Goal: Task Accomplishment & Management: Use online tool/utility

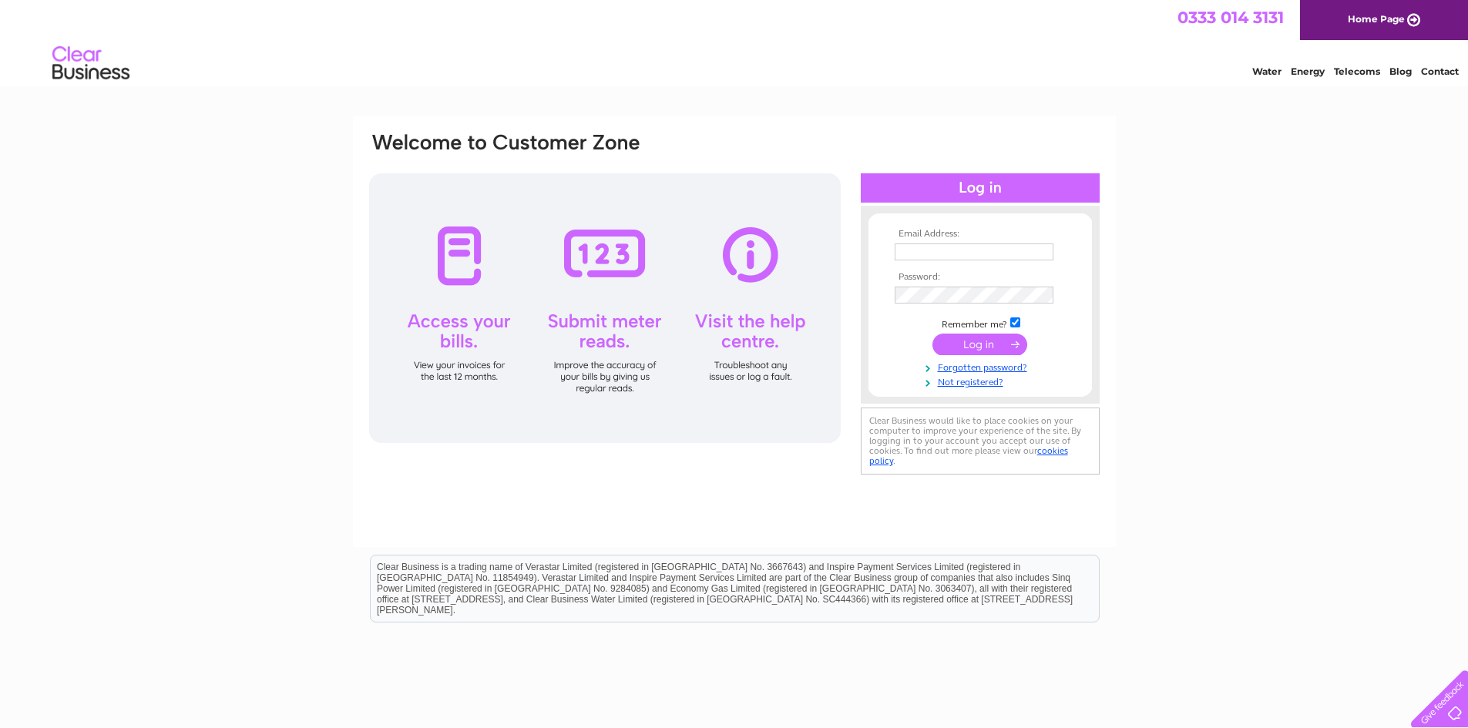
type input "info@fortwilliambedandbreakfast.co.uk"
click at [958, 339] on input "submit" at bounding box center [979, 345] width 95 height 22
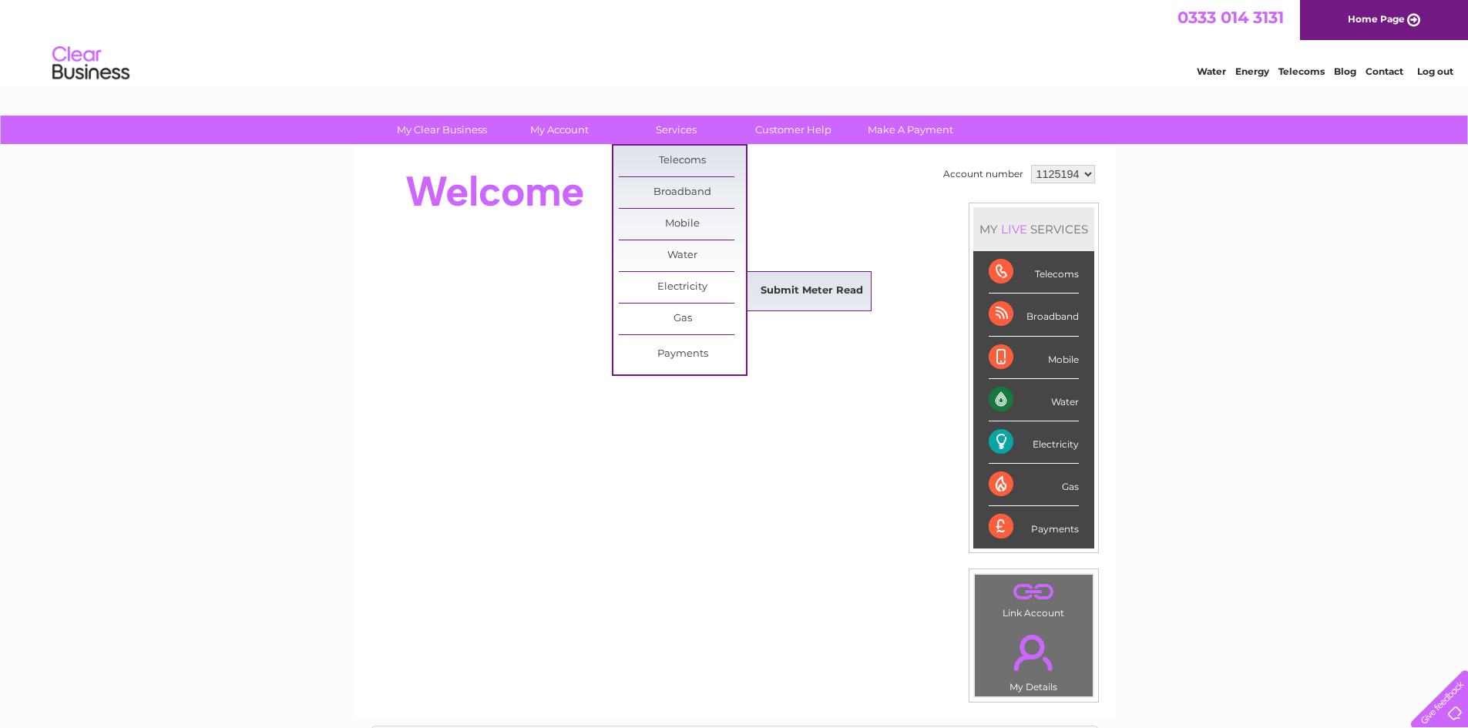
click at [786, 289] on link "Submit Meter Read" at bounding box center [811, 291] width 127 height 31
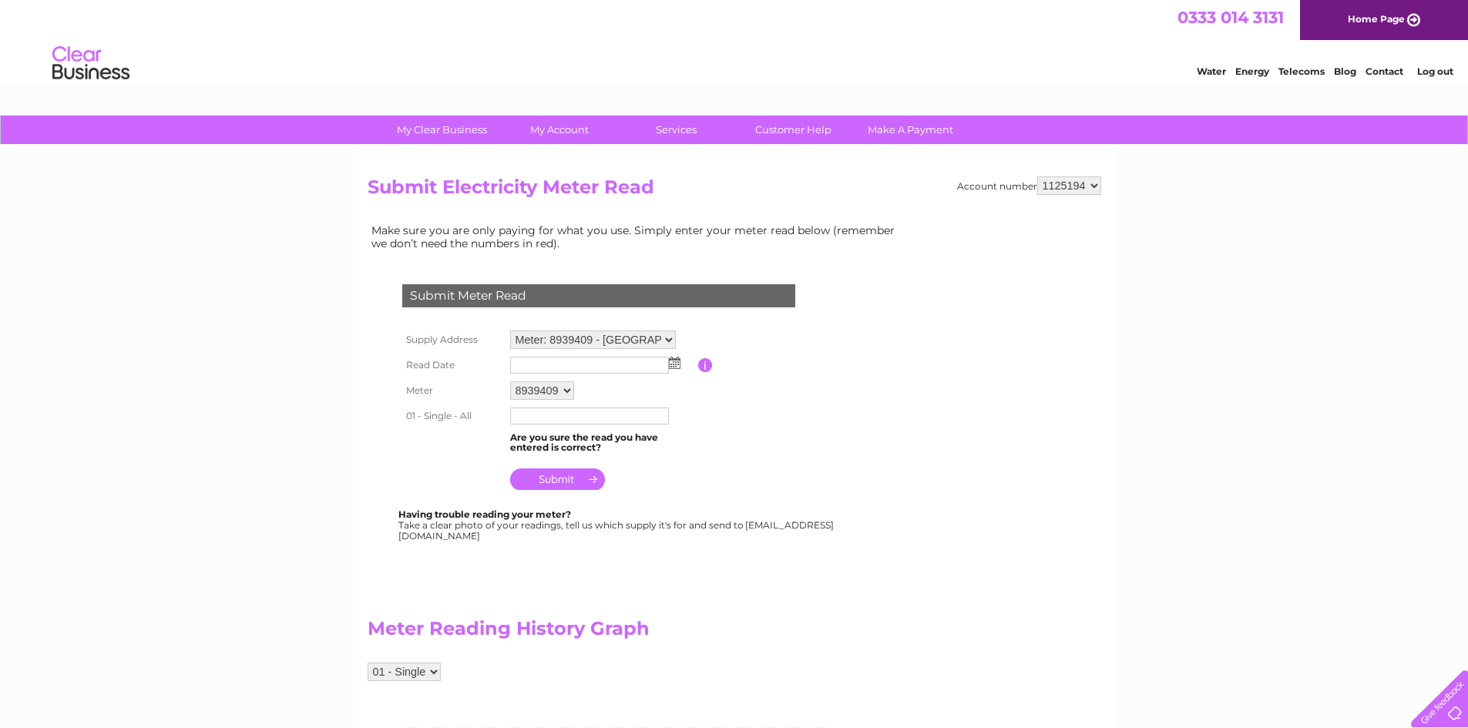
click at [674, 368] on img at bounding box center [675, 363] width 12 height 12
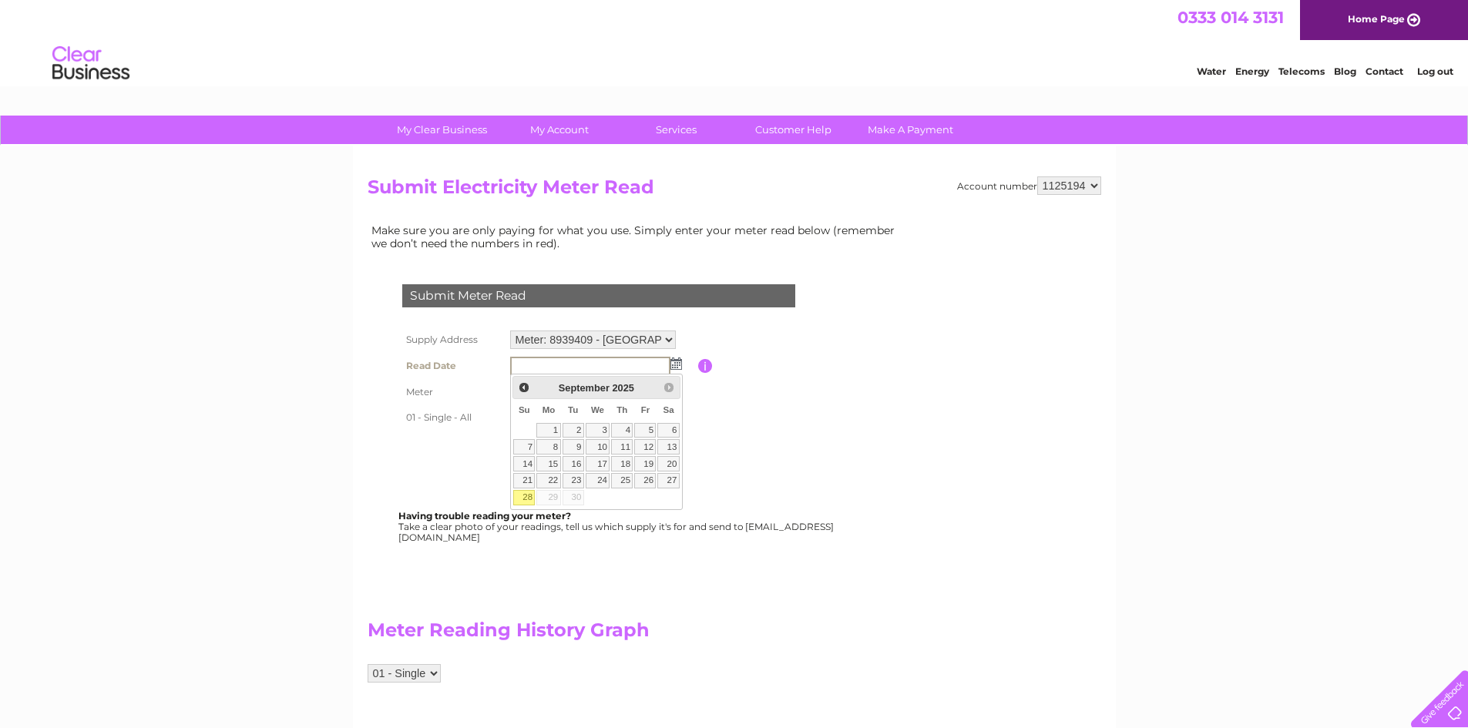
click at [519, 497] on link "28" at bounding box center [524, 497] width 22 height 15
type input "2025/09/28"
click at [528, 415] on input "text" at bounding box center [590, 417] width 160 height 18
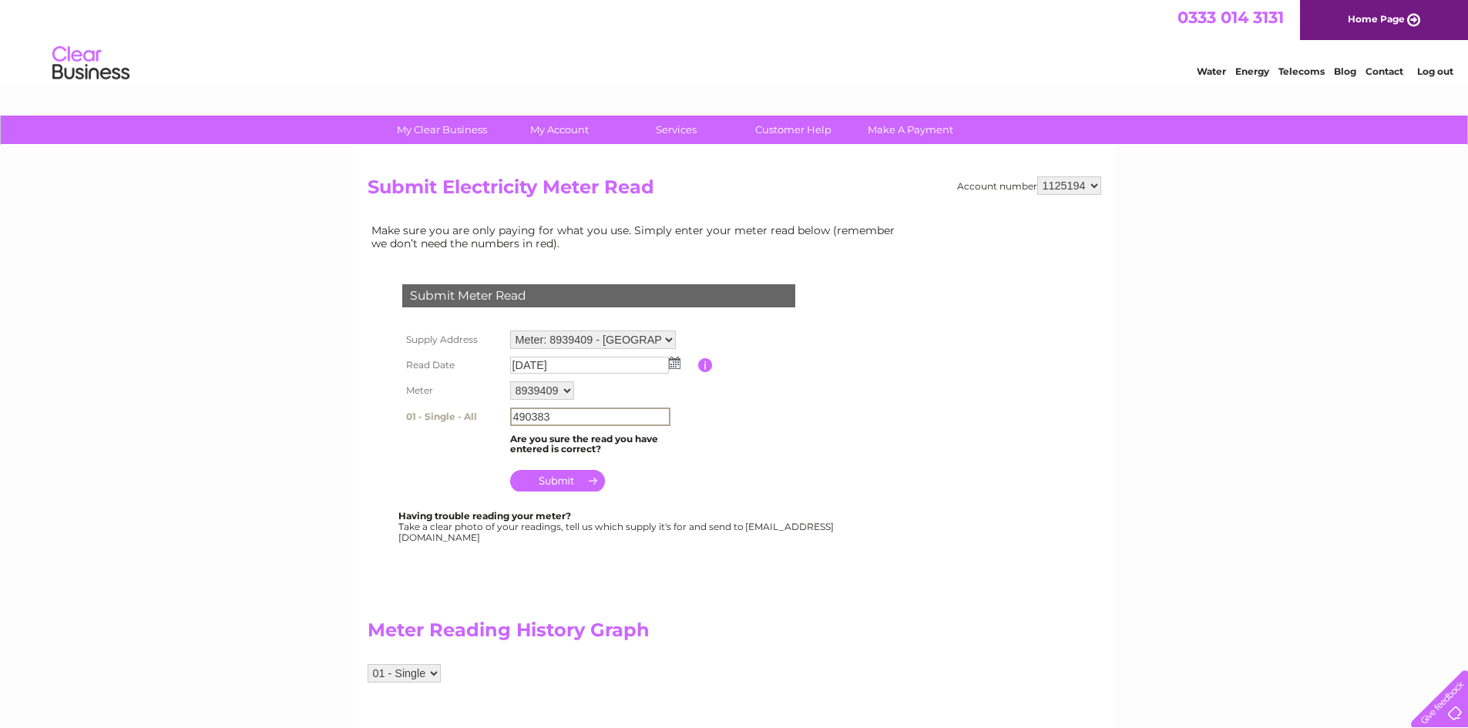
type input "490383"
click at [571, 475] on input "submit" at bounding box center [557, 481] width 95 height 22
